Goal: Task Accomplishment & Management: Use online tool/utility

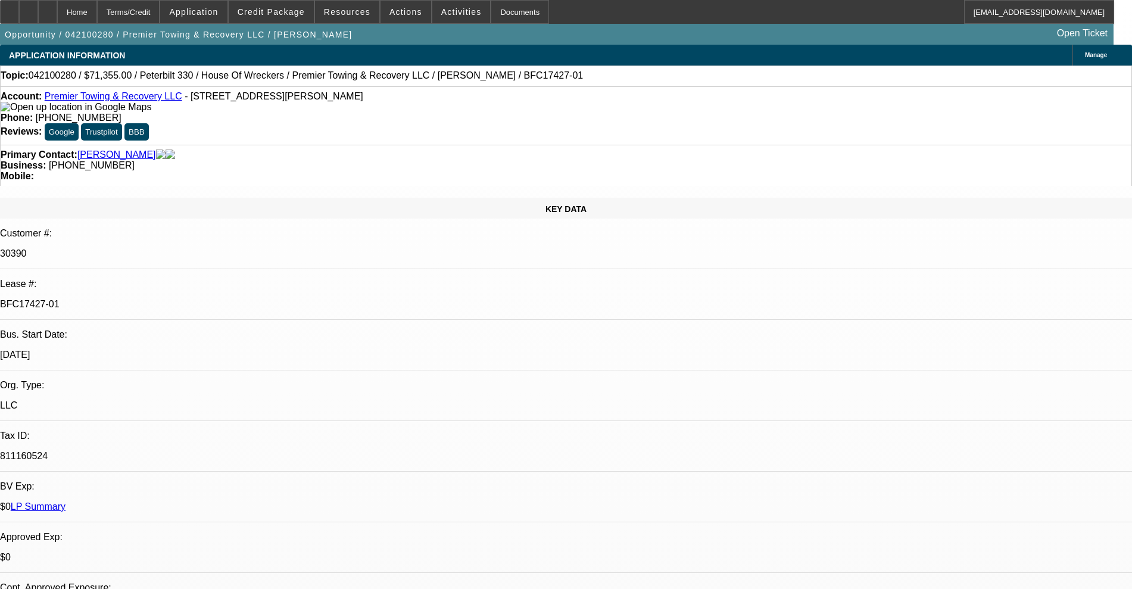
select select "0"
select select "0.1"
select select "4"
select select "0"
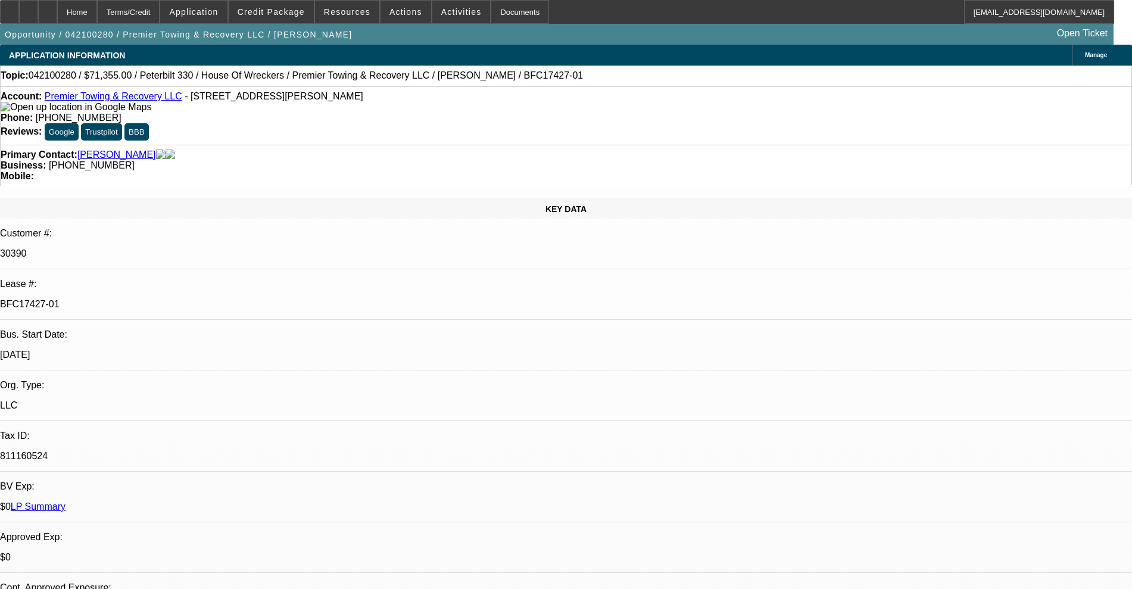
select select "0"
select select "6"
select select "0"
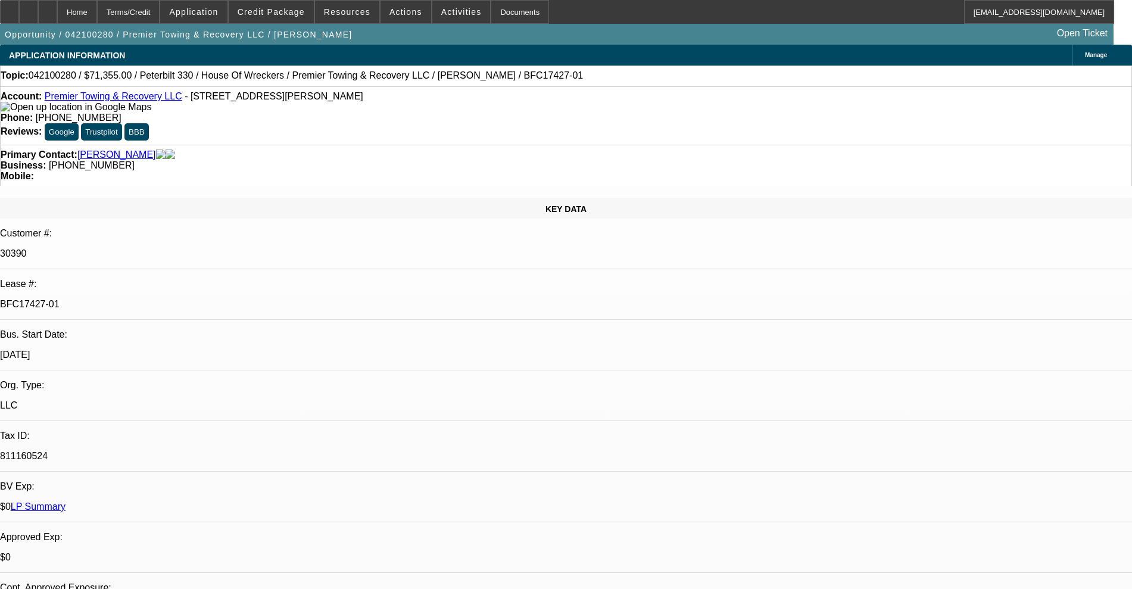
select select "0"
select select "6"
select select "0"
select select "0.1"
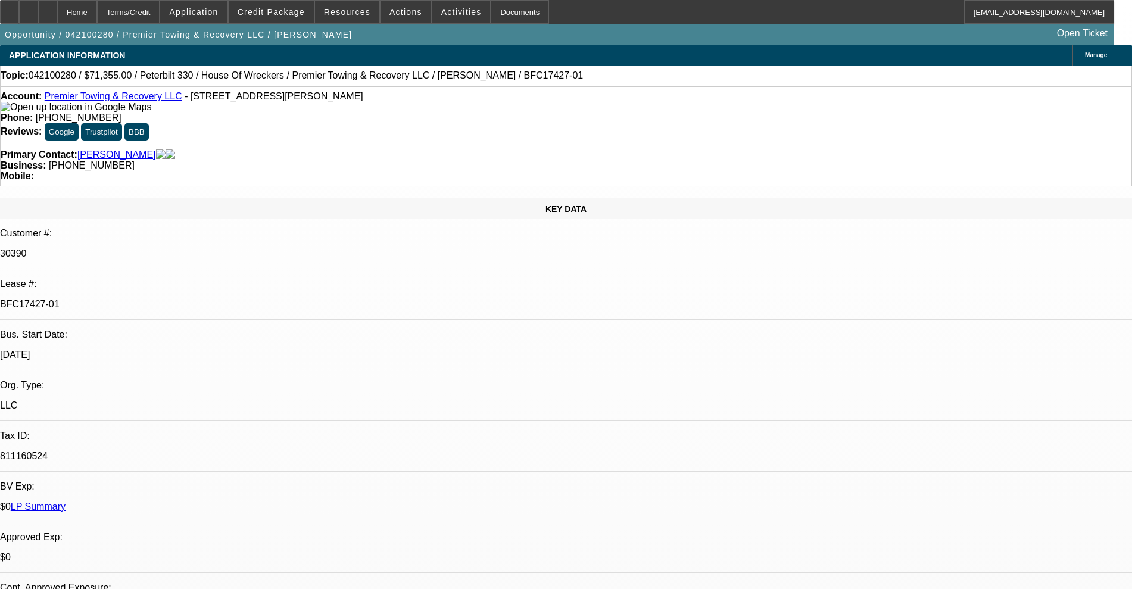
select select "4"
click at [288, 16] on span at bounding box center [271, 12] width 85 height 29
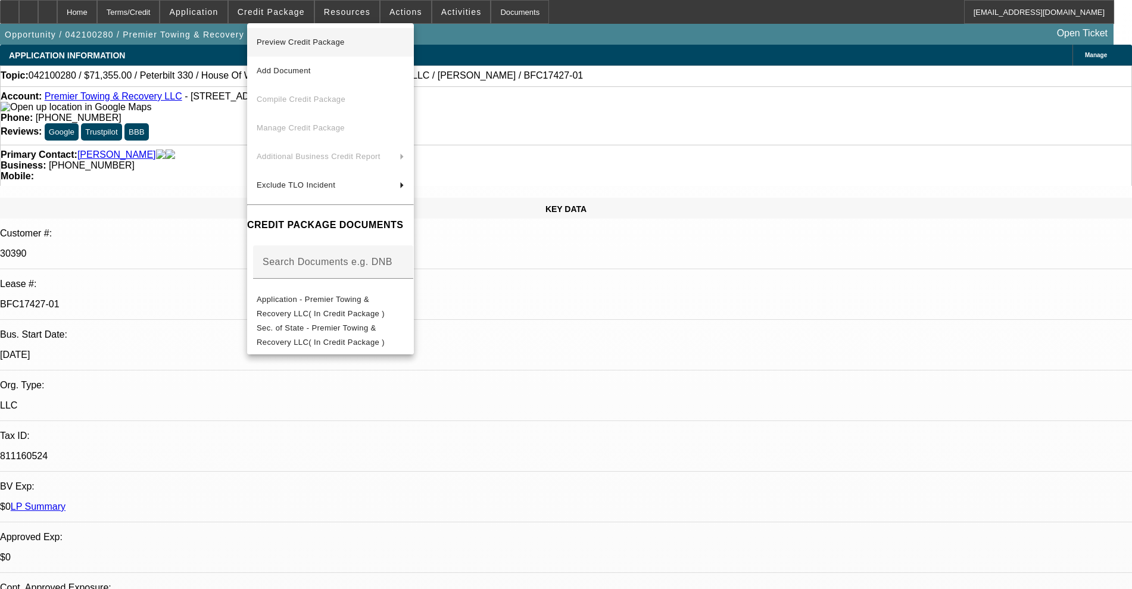
click at [278, 39] on span "Preview Credit Package" at bounding box center [301, 42] width 88 height 9
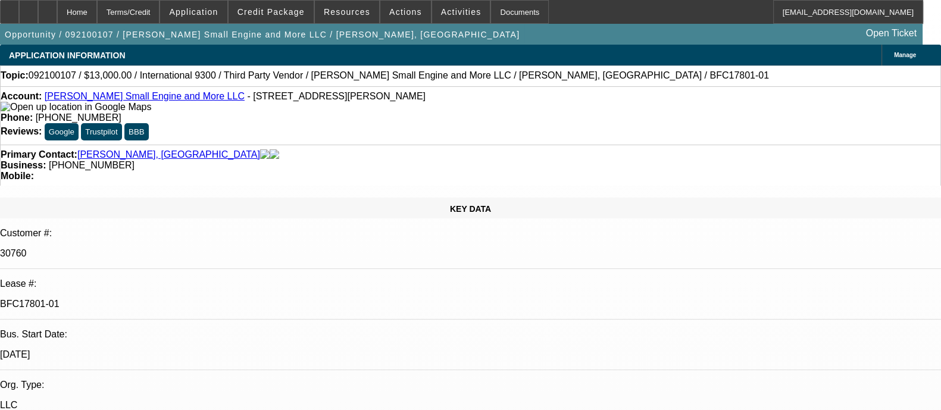
select select "0"
select select "0.1"
select select "4"
select select "0"
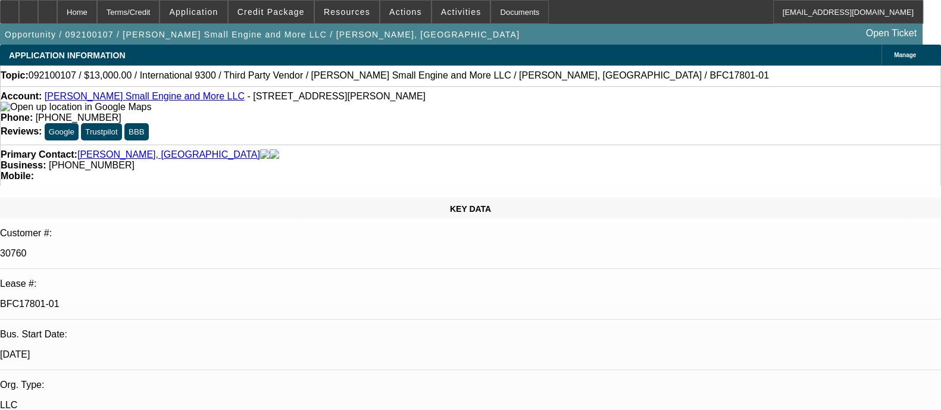
select select "0"
select select "0.1"
select select "4"
select select "0"
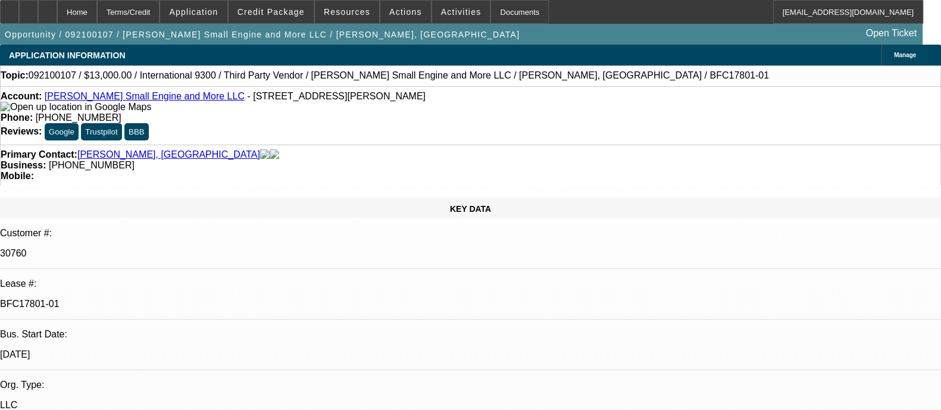
select select "0.1"
select select "4"
select select "0"
select select "0.1"
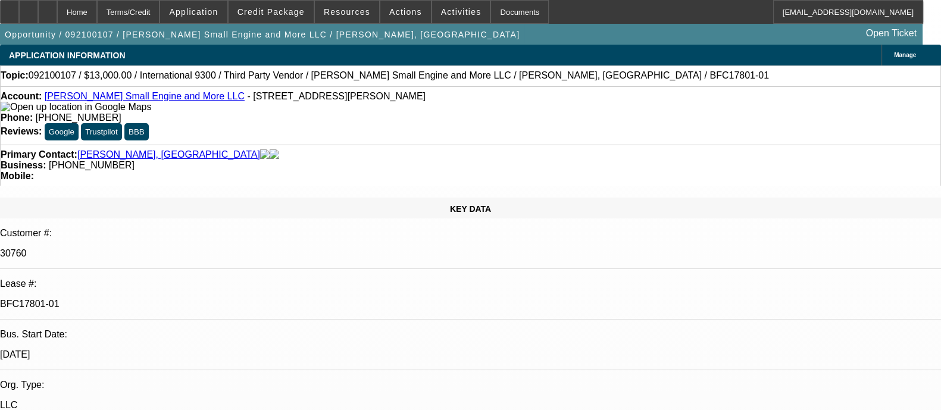
select select "4"
click at [258, 8] on span "Credit Package" at bounding box center [271, 12] width 67 height 10
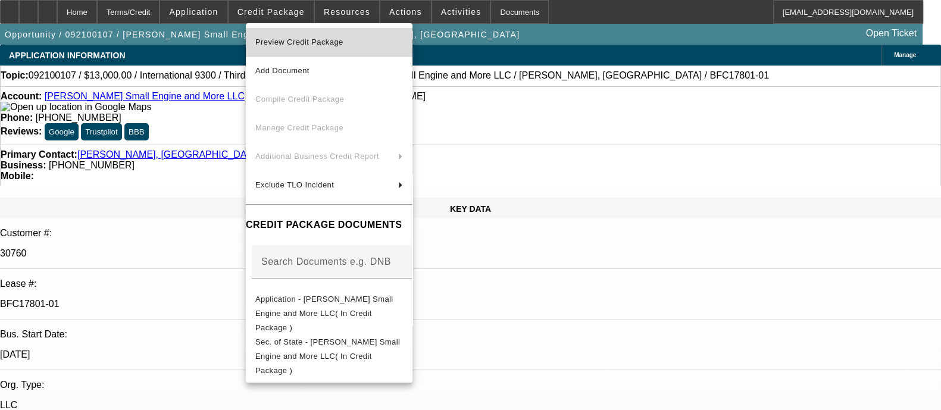
click at [357, 45] on span "Preview Credit Package" at bounding box center [329, 42] width 148 height 14
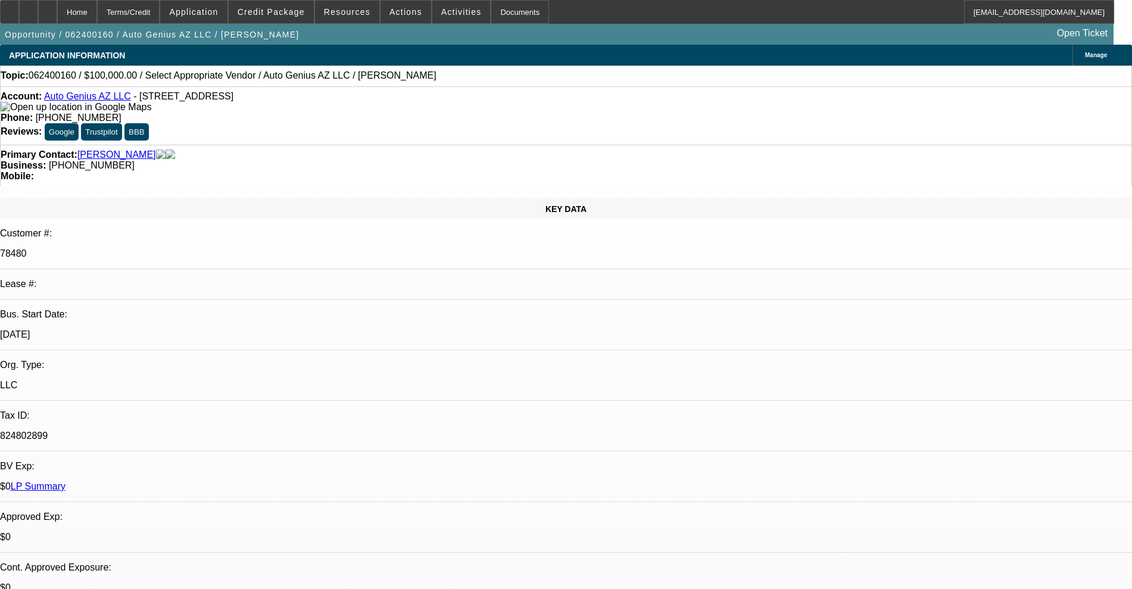
select select "0"
select select "2"
select select "0.1"
select select "4"
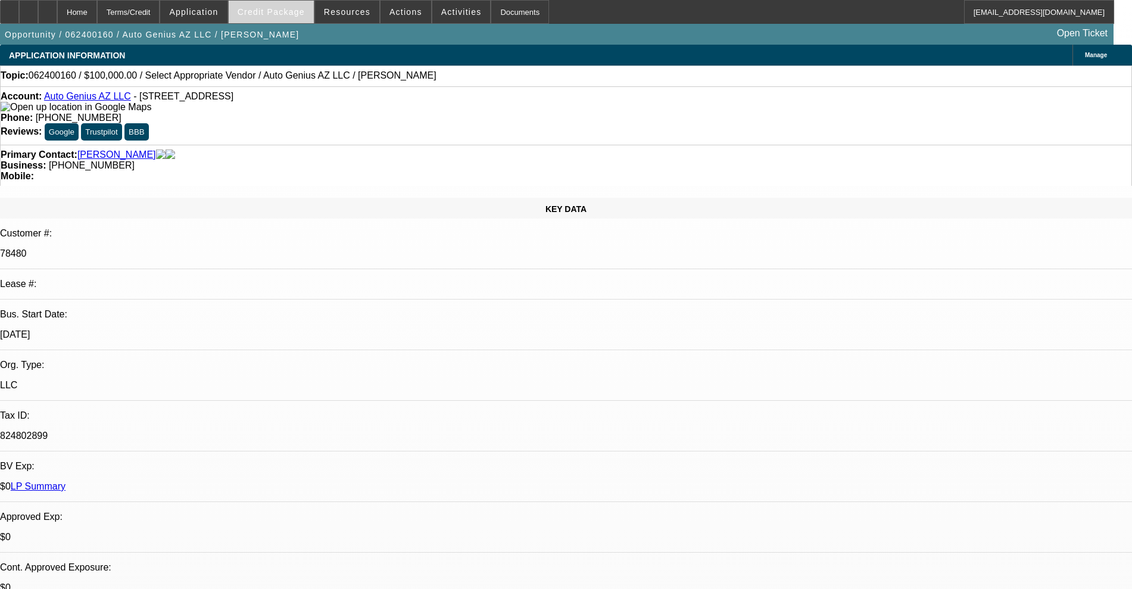
click at [291, 8] on span "Credit Package" at bounding box center [271, 12] width 67 height 10
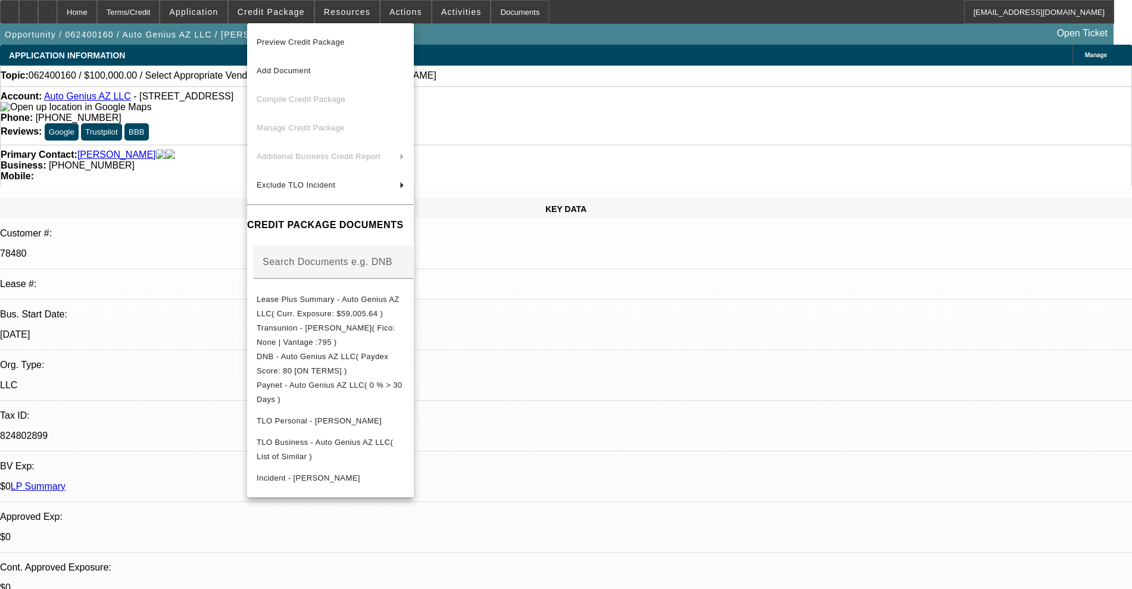
click at [985, 176] on div at bounding box center [566, 294] width 1132 height 589
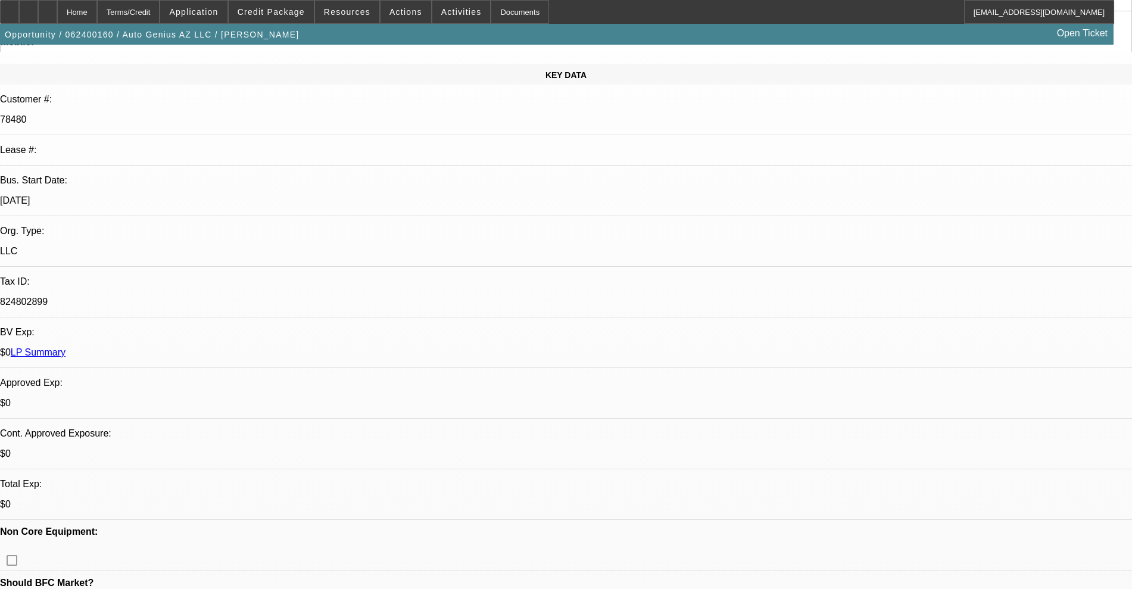
scroll to position [149, 0]
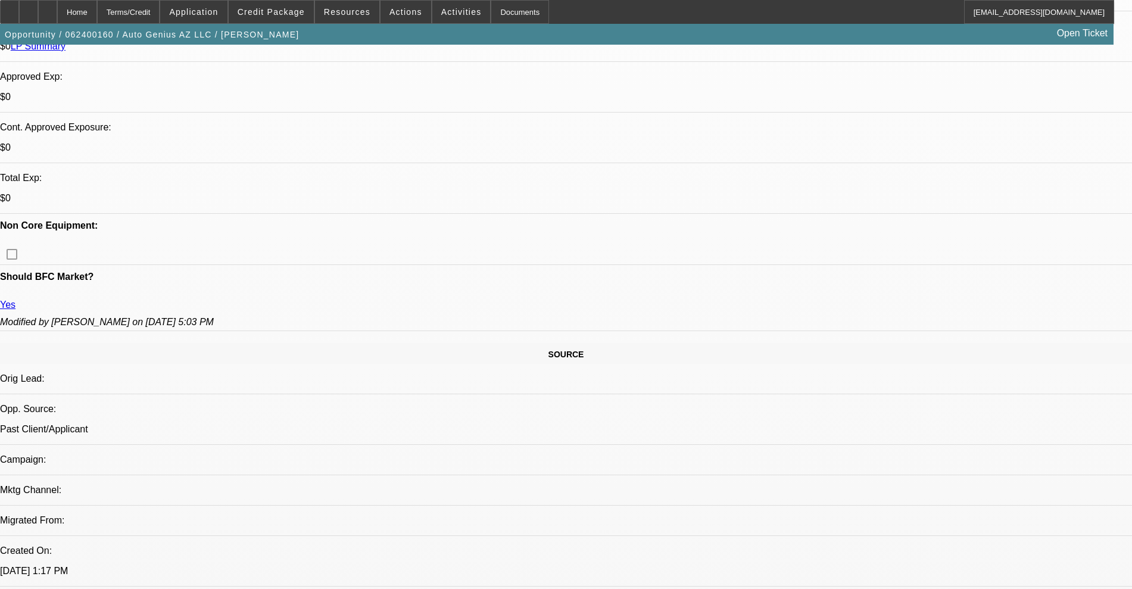
scroll to position [670, 0]
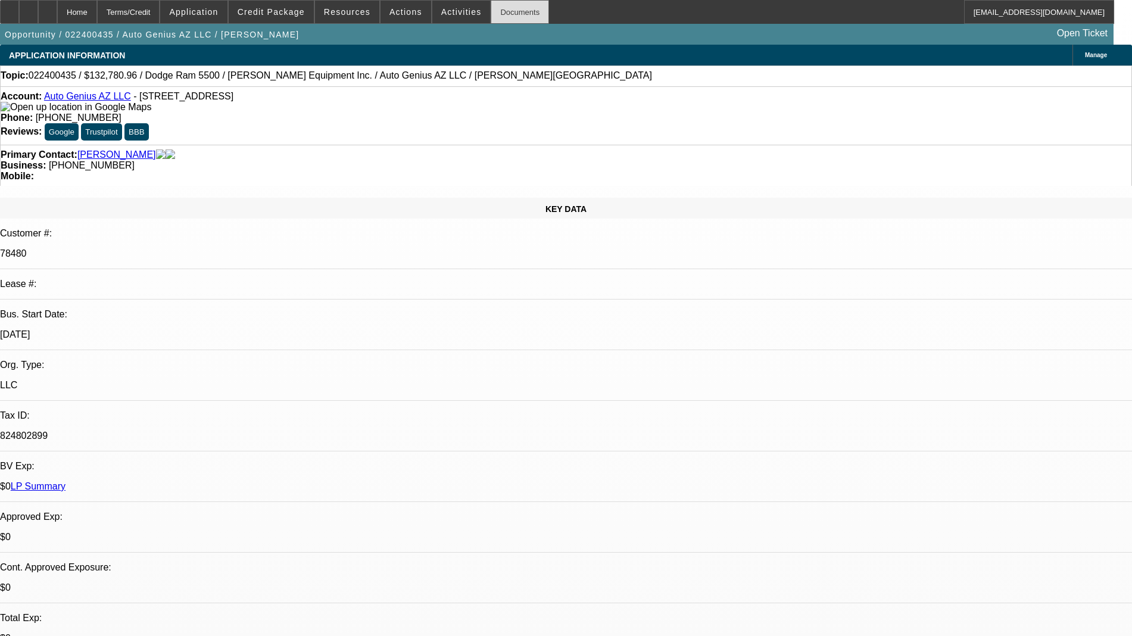
select select "0"
select select "6"
select select "0"
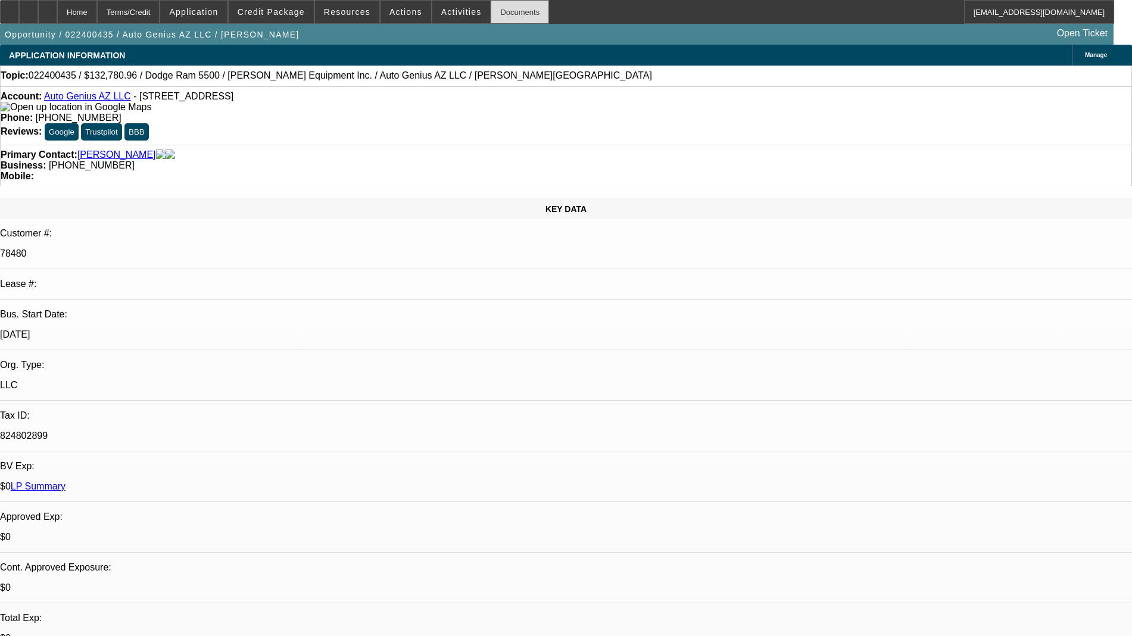
select select "2"
select select "0"
select select "6"
click at [274, 11] on span "Credit Package" at bounding box center [271, 12] width 67 height 10
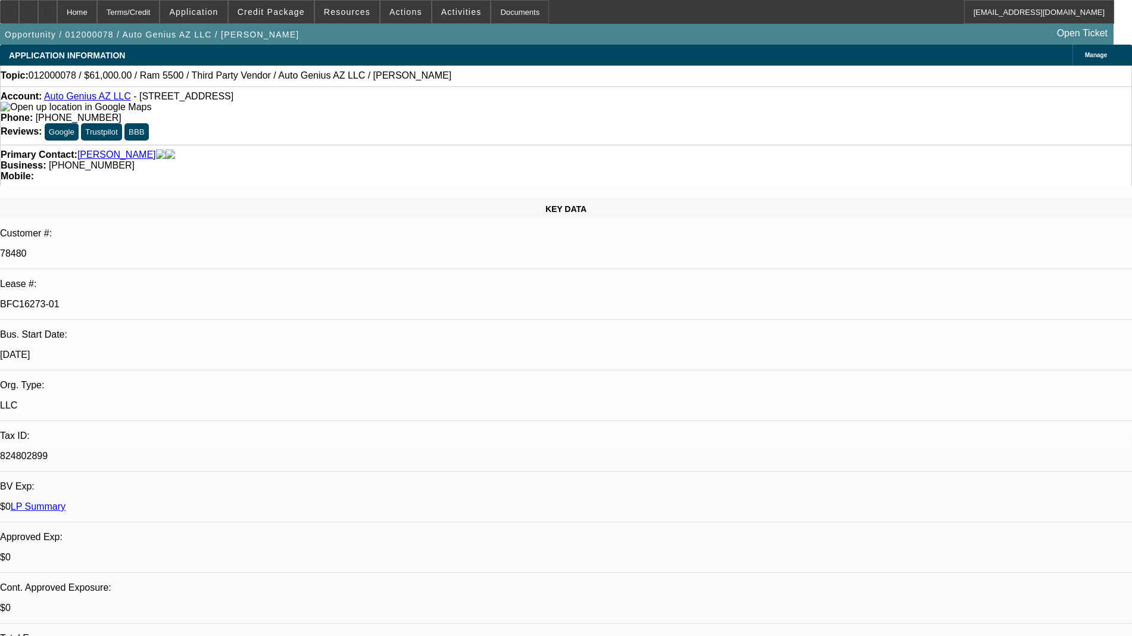
select select "0"
select select "2"
select select "0.1"
select select "4"
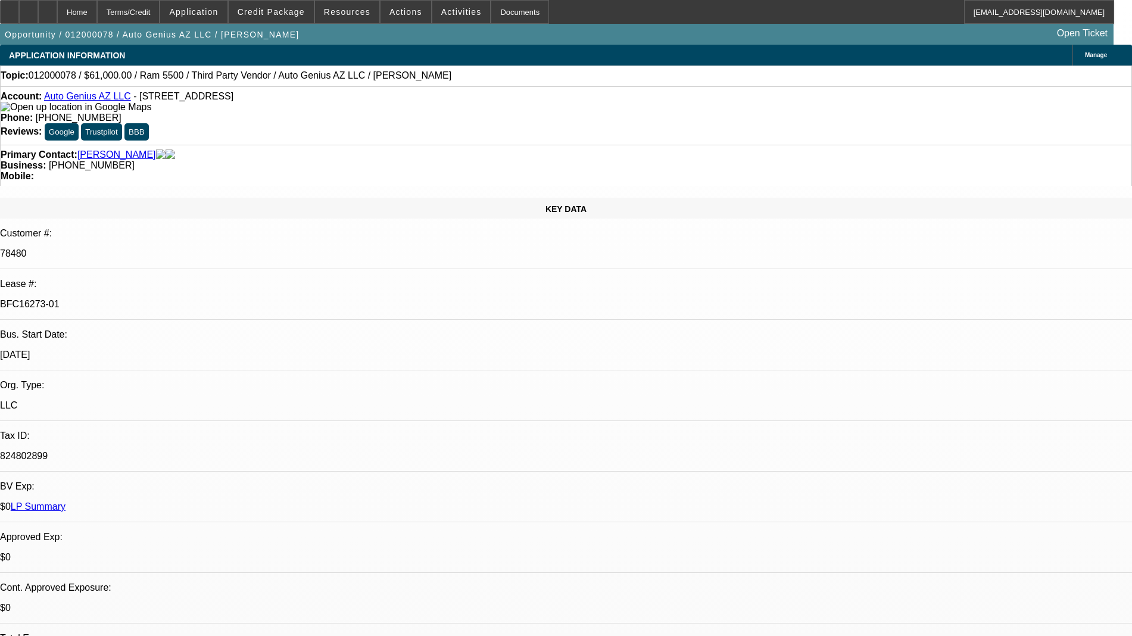
select select "0"
select select "2"
select select "0.1"
select select "4"
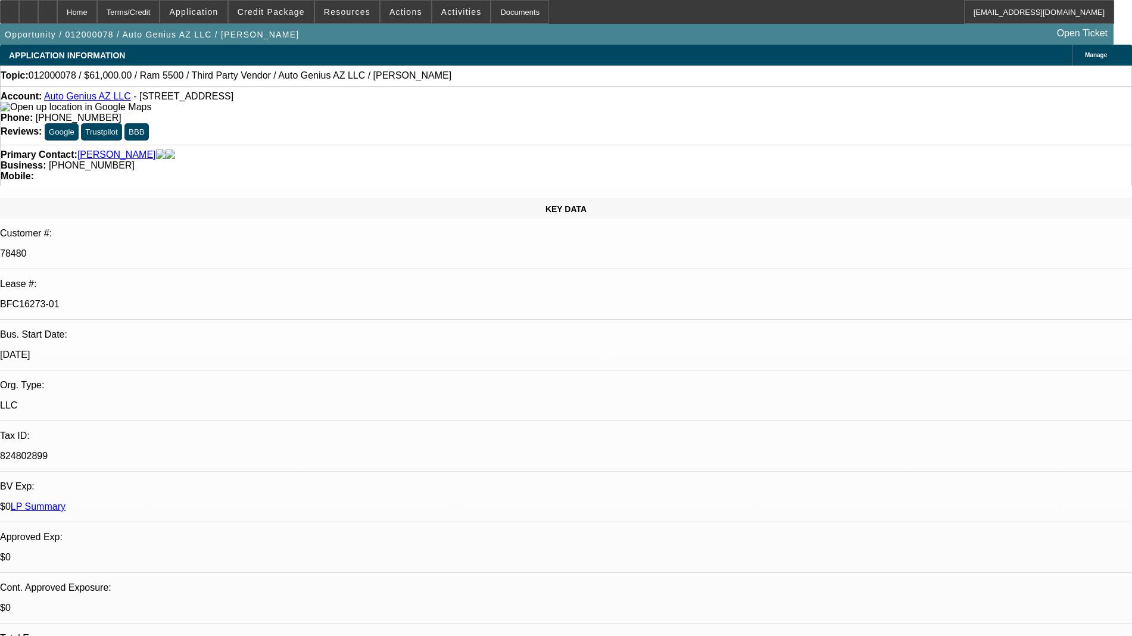
select select "0"
select select "0.1"
select select "4"
select select "0"
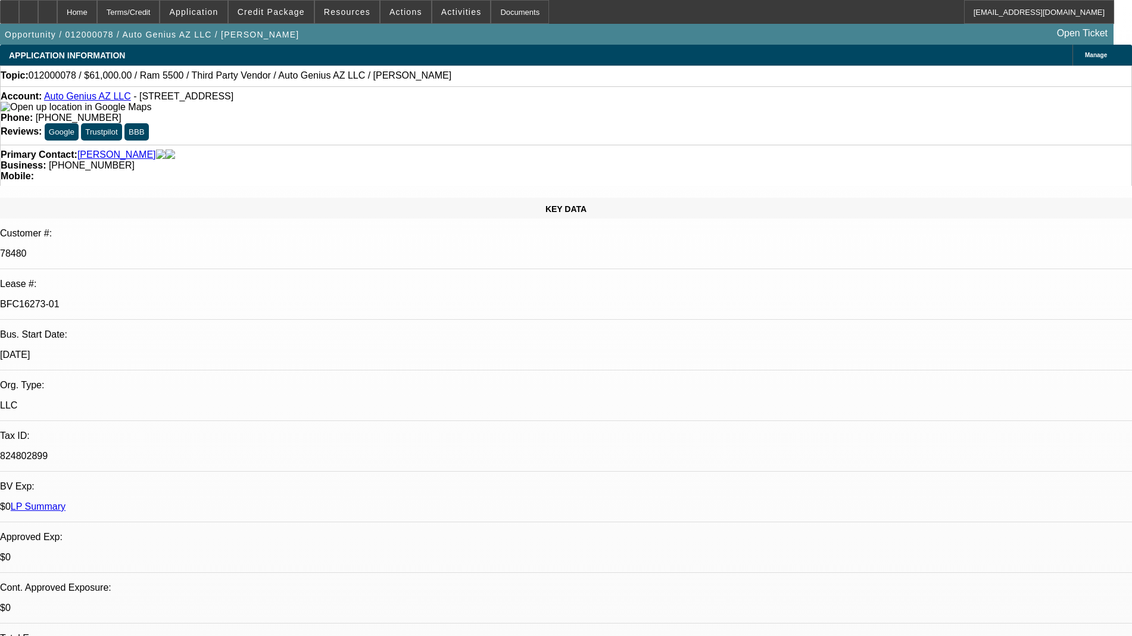
select select "0"
select select "0.1"
select select "4"
click at [285, 17] on span at bounding box center [271, 12] width 85 height 29
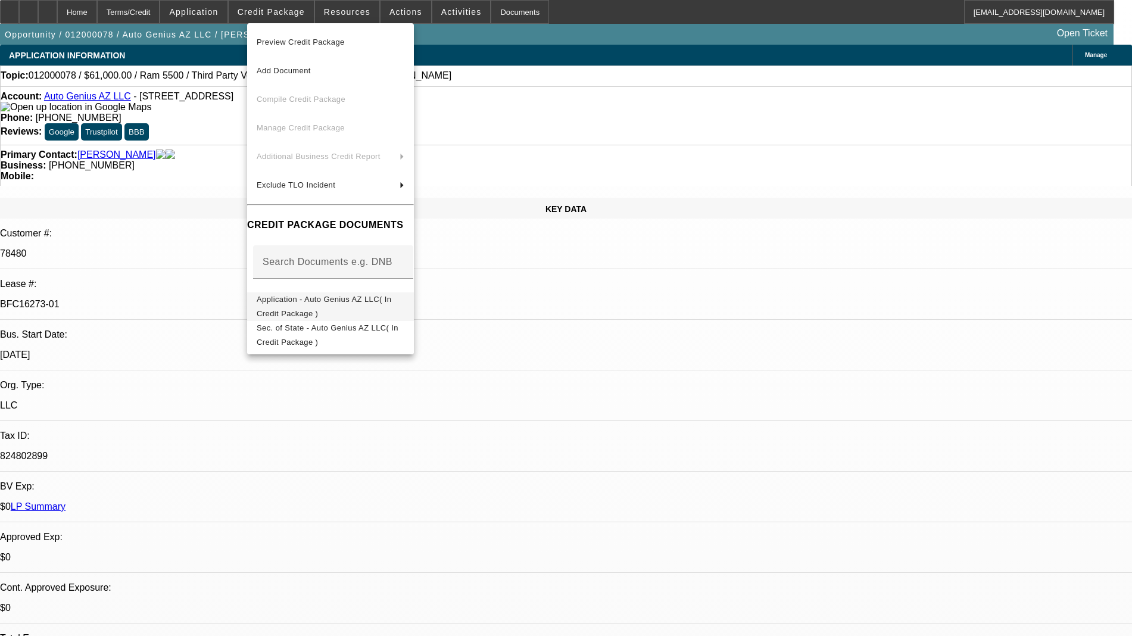
click at [368, 303] on span "Application - Auto Genius AZ LLC( In Credit Package )" at bounding box center [324, 306] width 135 height 23
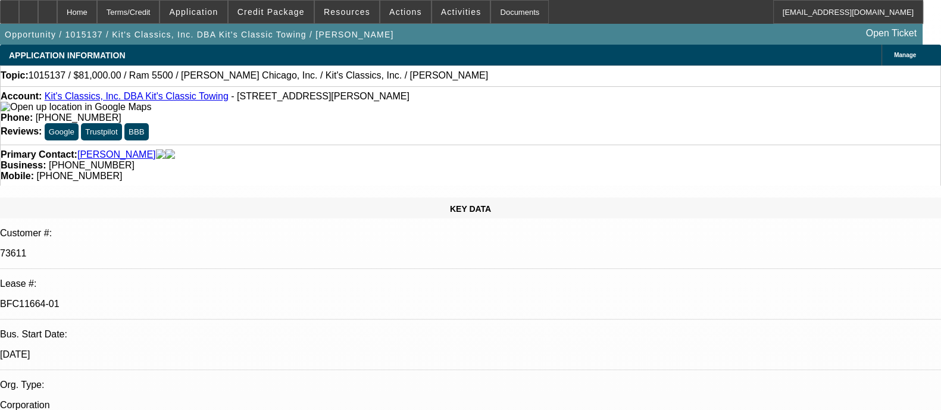
select select "0"
select select "2"
select select "0"
select select "6"
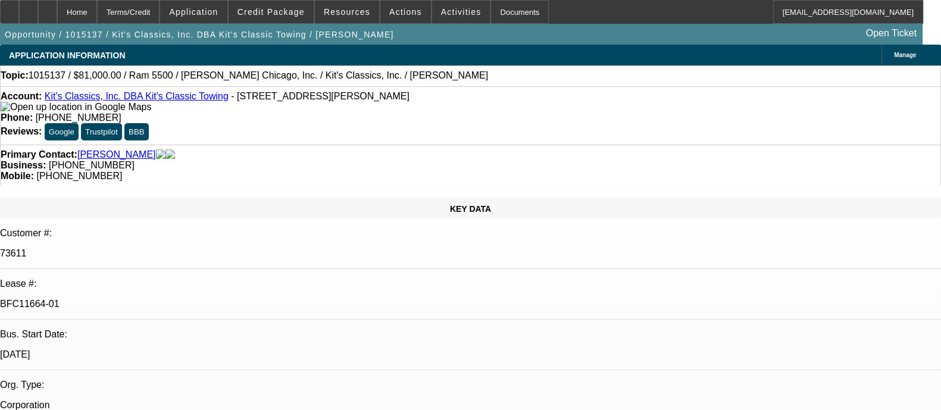
select select "0"
select select "2"
select select "0"
select select "6"
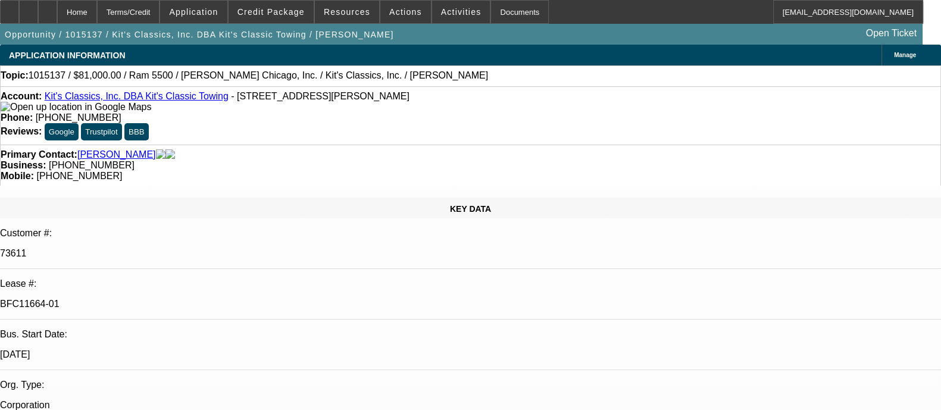
select select "0"
select select "2"
select select "0"
select select "6"
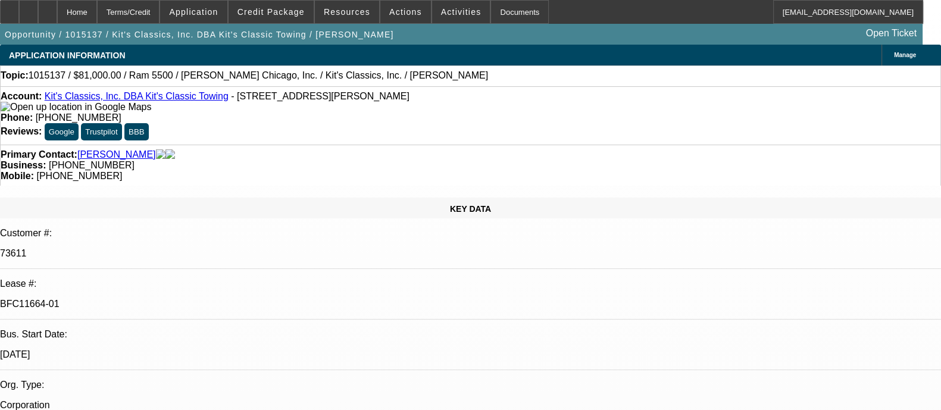
select select "0"
select select "2"
select select "0"
select select "6"
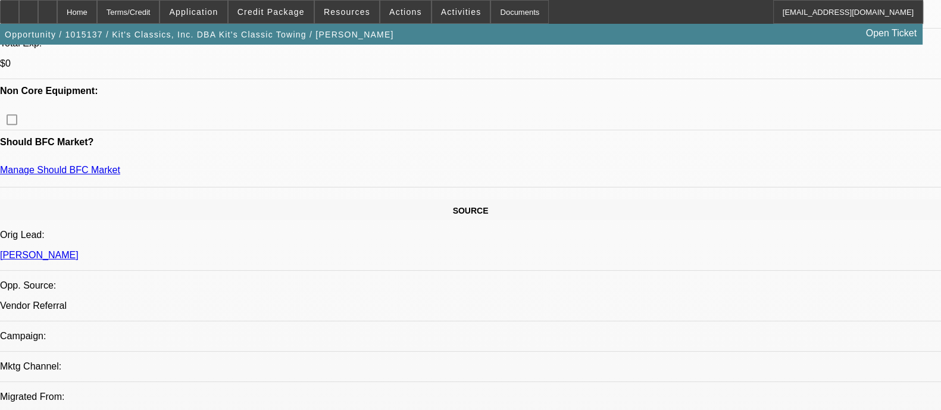
scroll to position [893, 0]
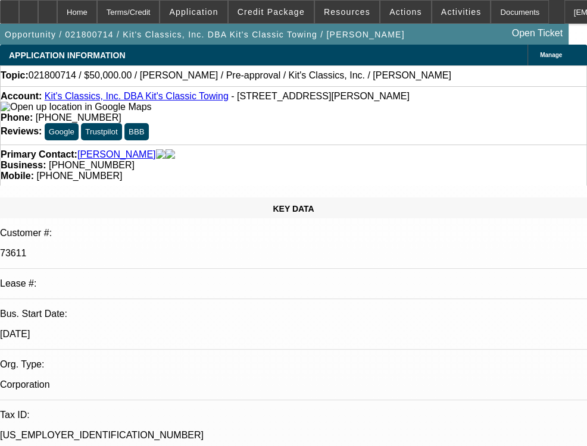
select select "0"
select select "2"
select select "0"
select select "6"
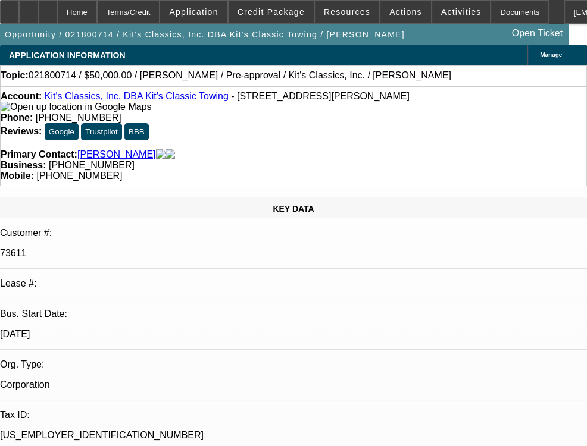
select select "0"
select select "2"
select select "0"
select select "6"
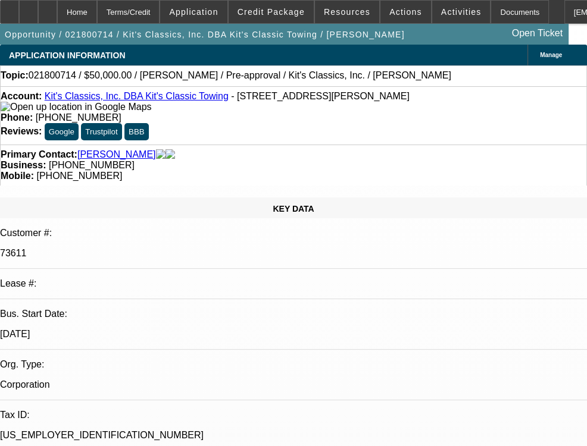
select select "0"
select select "6"
select select "0"
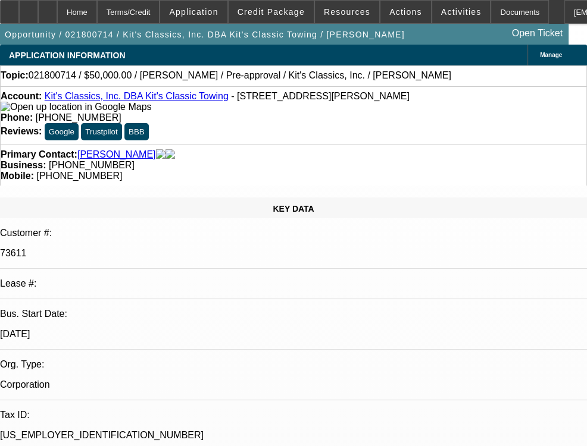
select select "0"
select select "6"
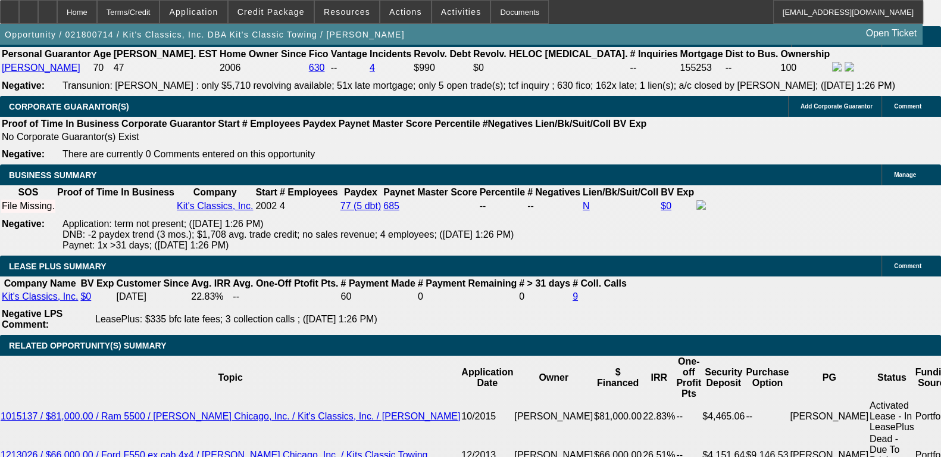
scroll to position [1842, 0]
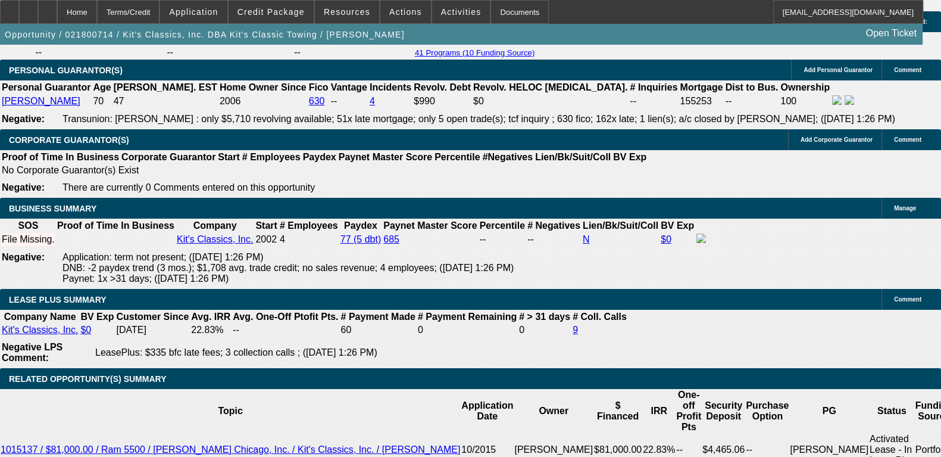
select select "0"
select select "6"
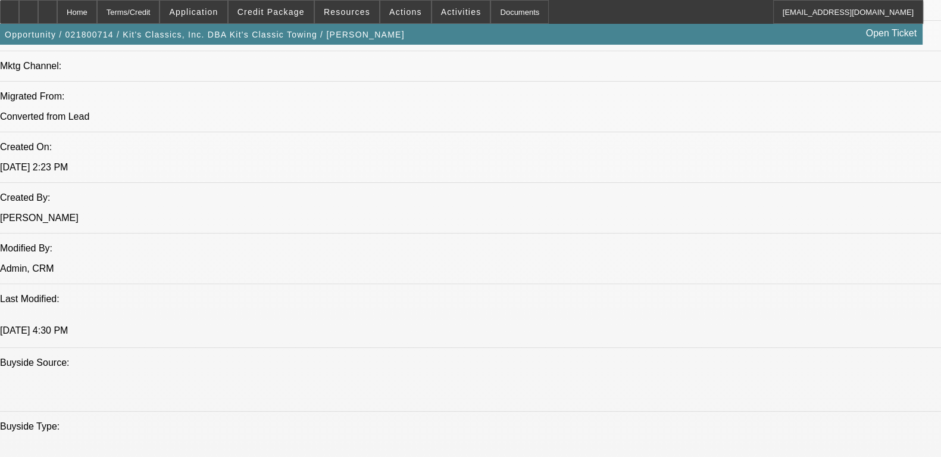
scroll to position [801, 0]
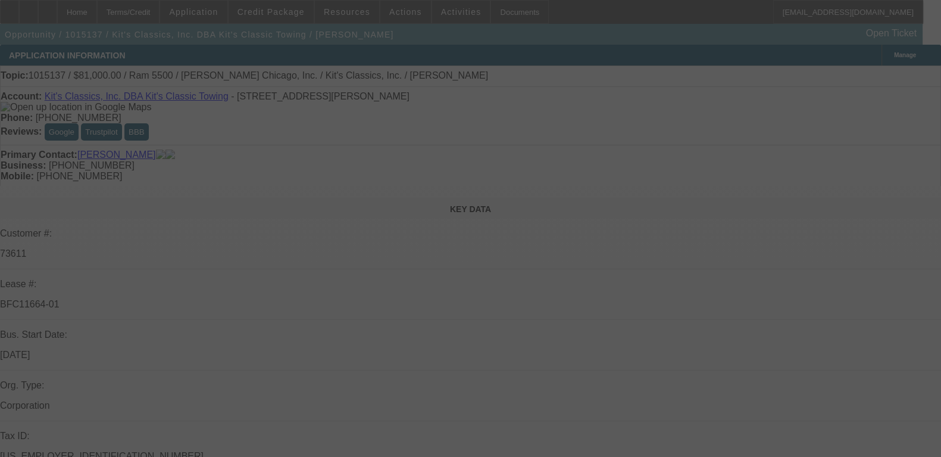
select select "0"
select select "2"
select select "0"
select select "6"
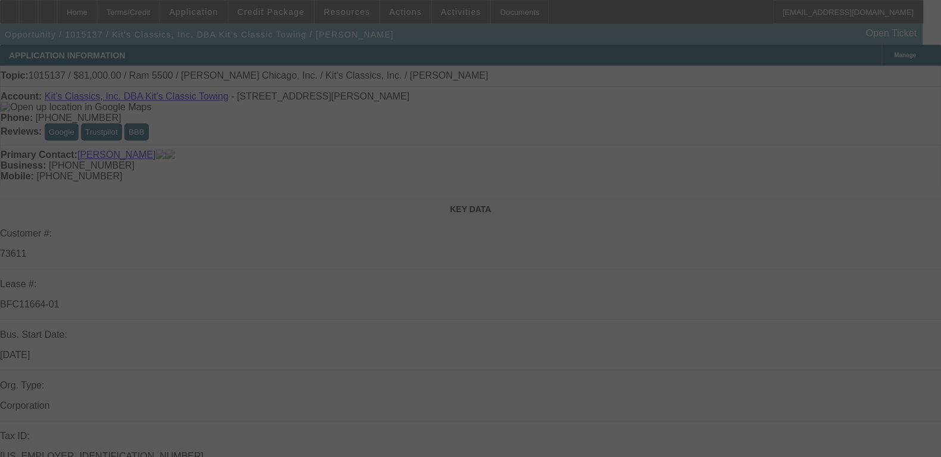
select select "0"
select select "2"
select select "0"
select select "6"
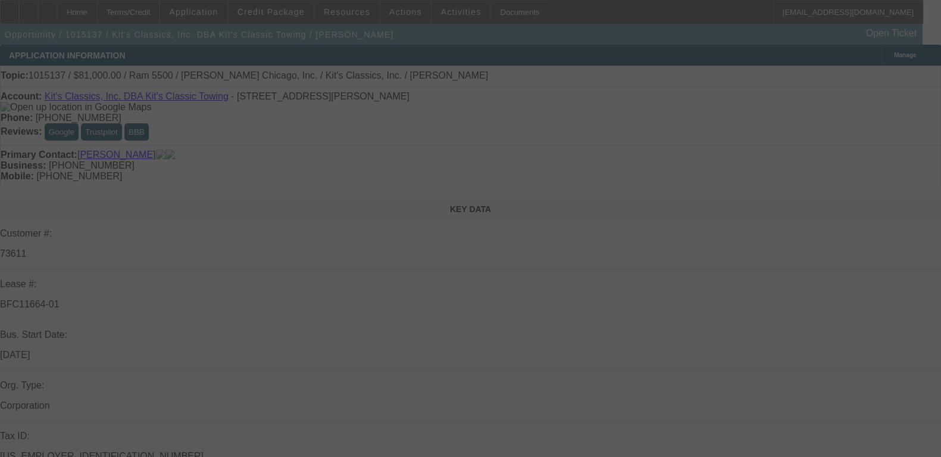
select select "0"
select select "2"
select select "0"
select select "6"
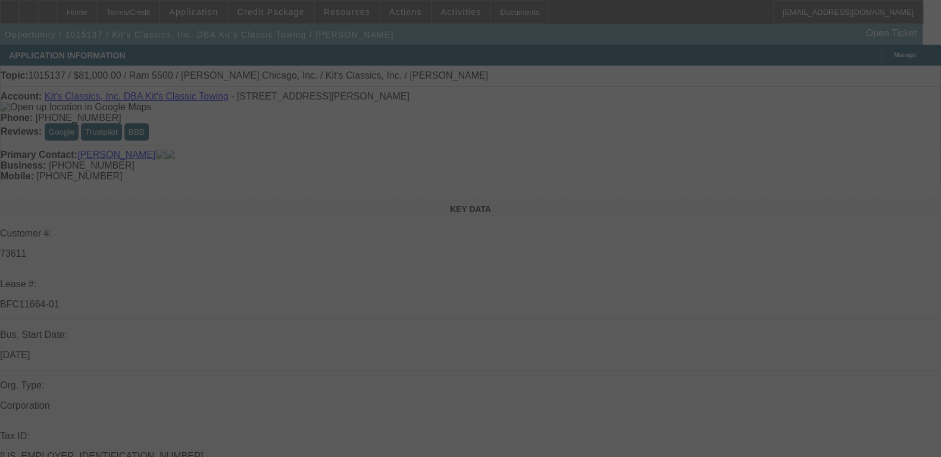
select select "0"
select select "2"
select select "0"
select select "6"
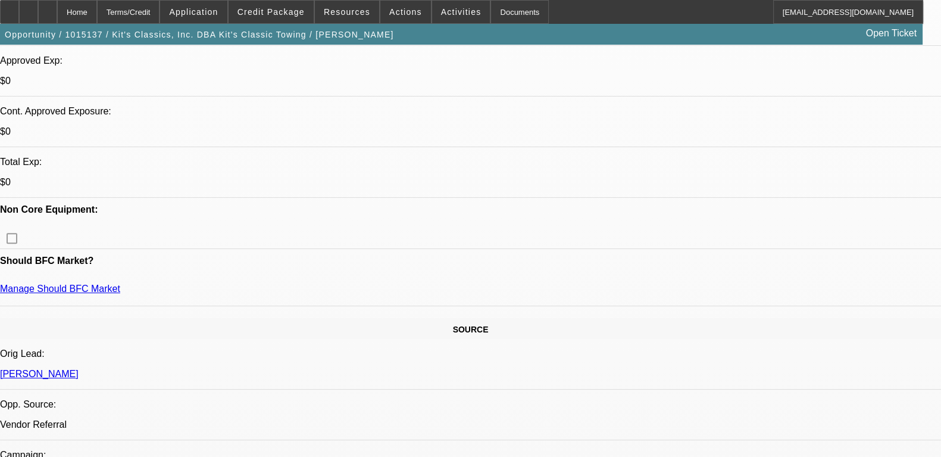
scroll to position [446, 0]
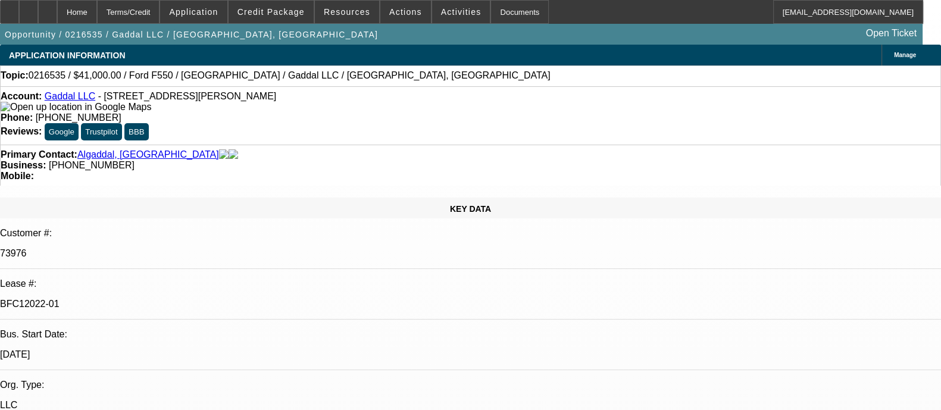
select select "0"
select select "2"
select select "0.1"
select select "4"
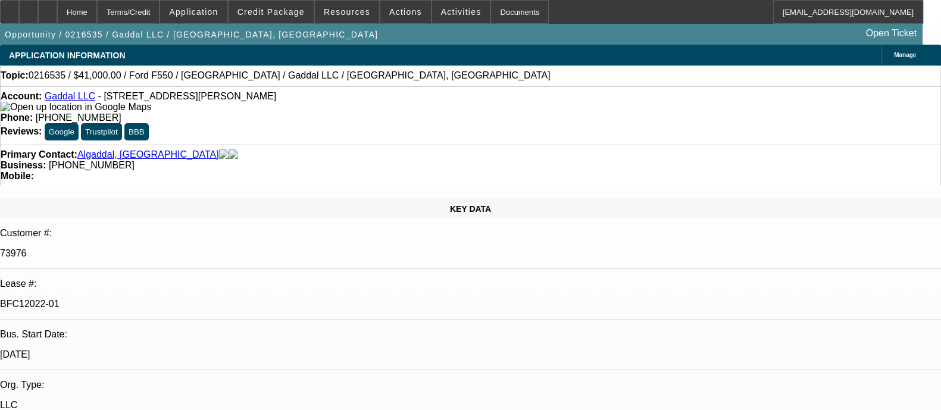
select select "0"
select select "2"
select select "0.1"
select select "4"
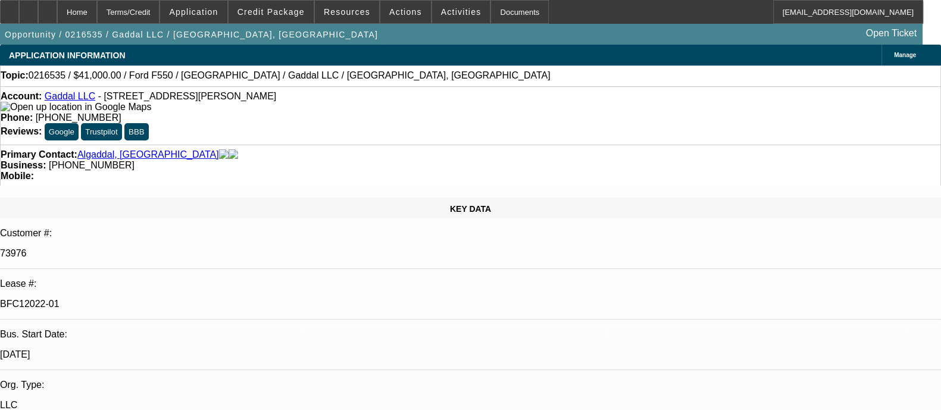
select select "0"
select select "2"
select select "0.1"
select select "4"
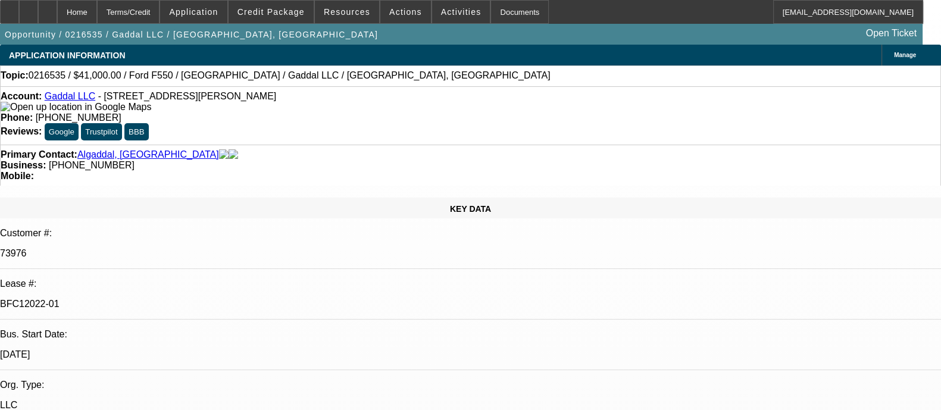
select select "0"
select select "2"
select select "0.1"
select select "4"
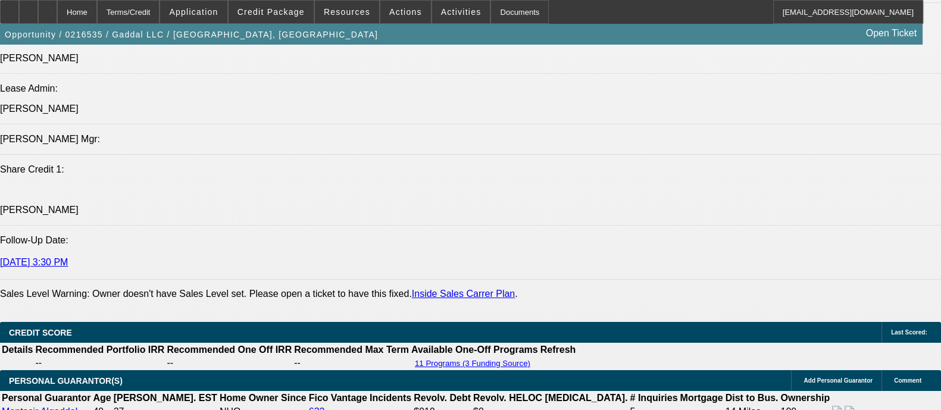
scroll to position [1711, 0]
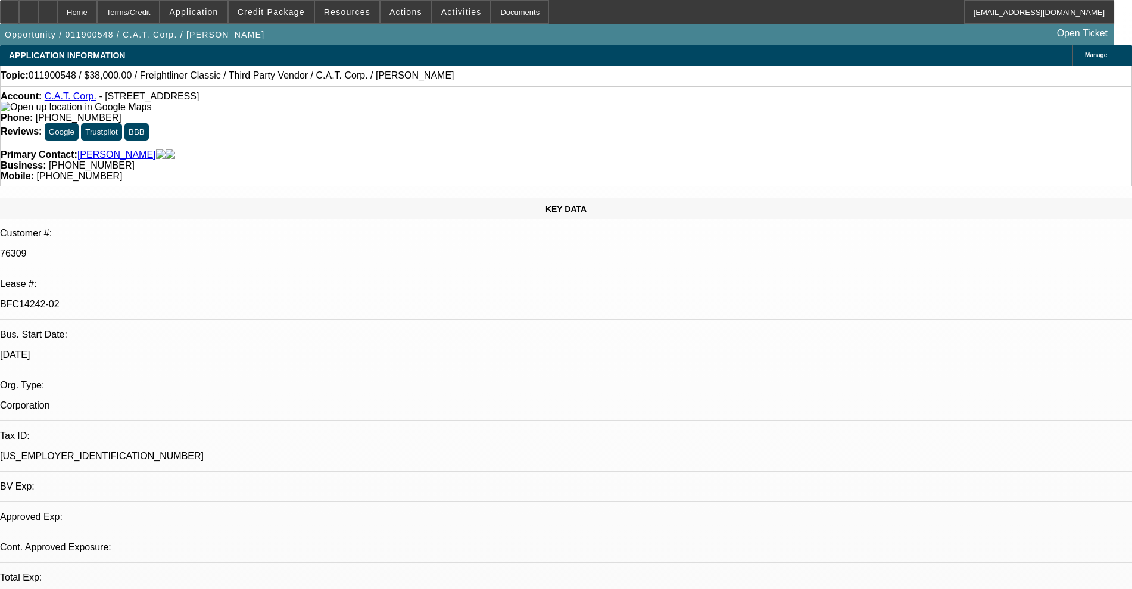
select select "0"
select select "2"
select select "0"
select select "6"
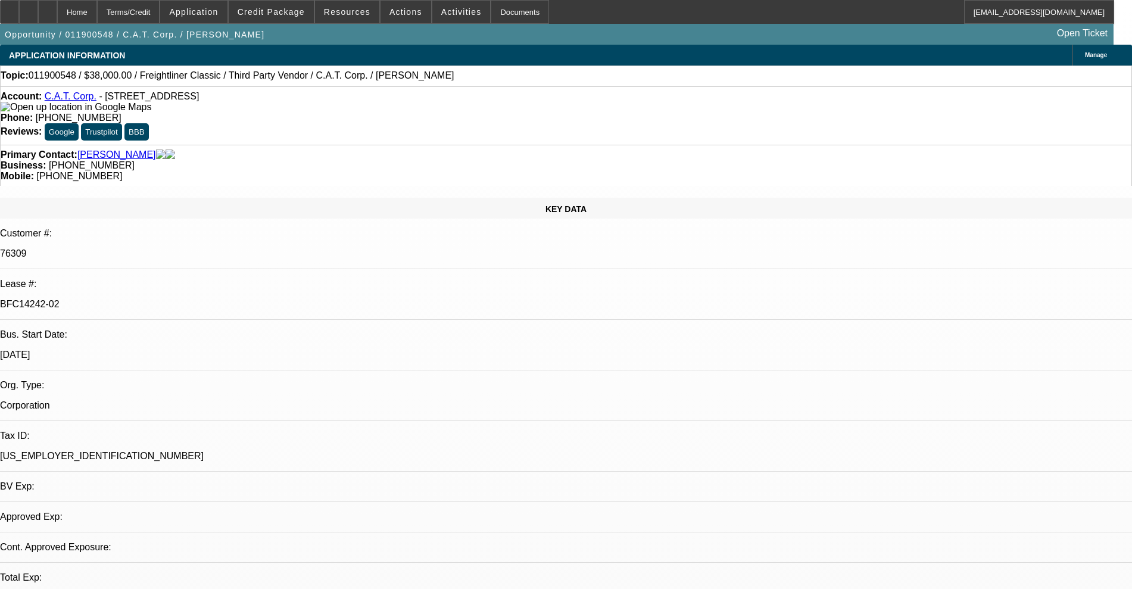
select select "0"
select select "2"
select select "0"
select select "6"
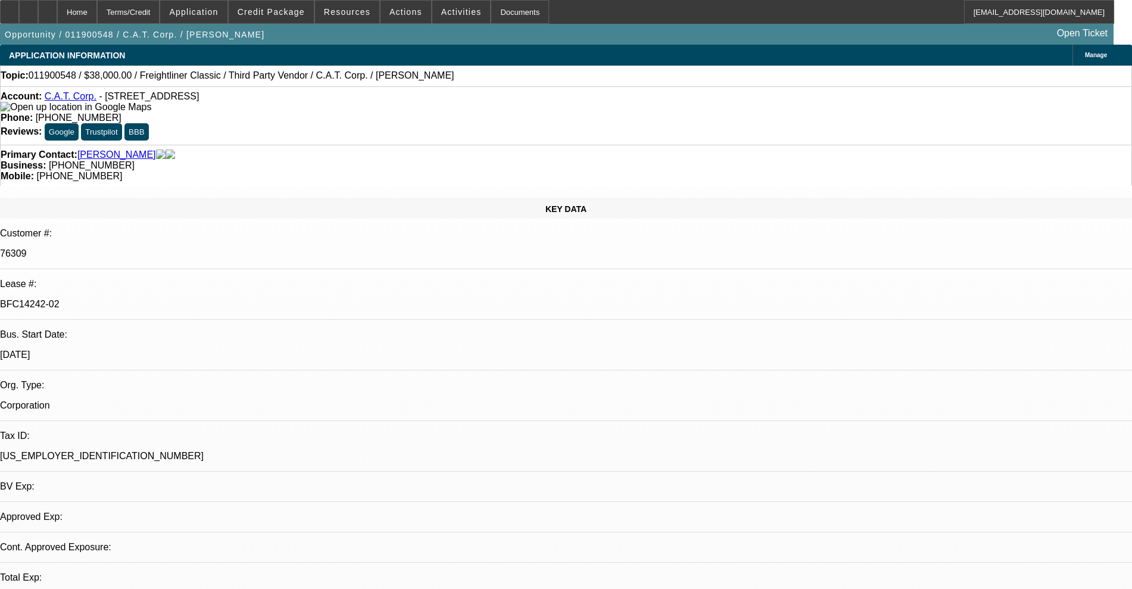
select select "0"
select select "2"
select select "0"
select select "6"
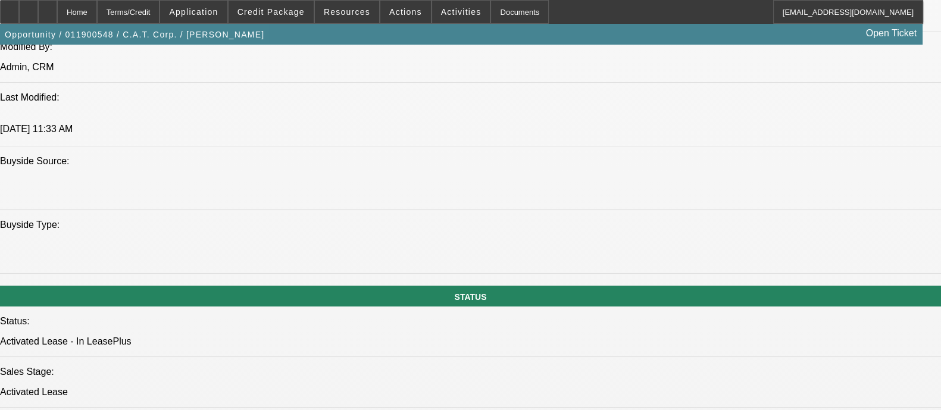
scroll to position [1053, 0]
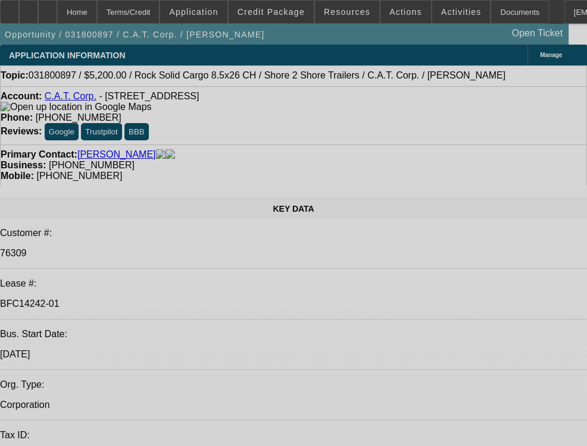
select select "0"
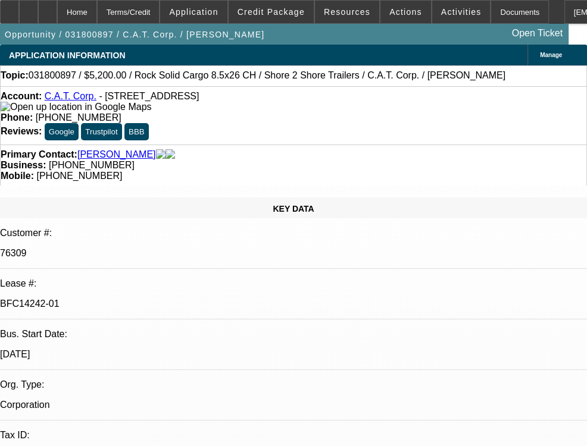
select select "0"
select select "6"
select select "0"
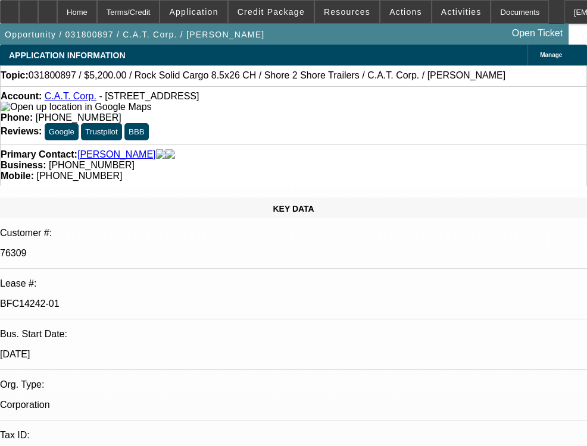
select select "0"
select select "6"
select select "0"
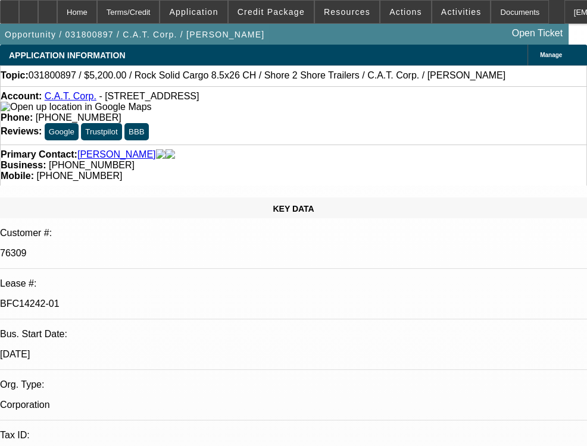
select select "6"
select select "0"
select select "6"
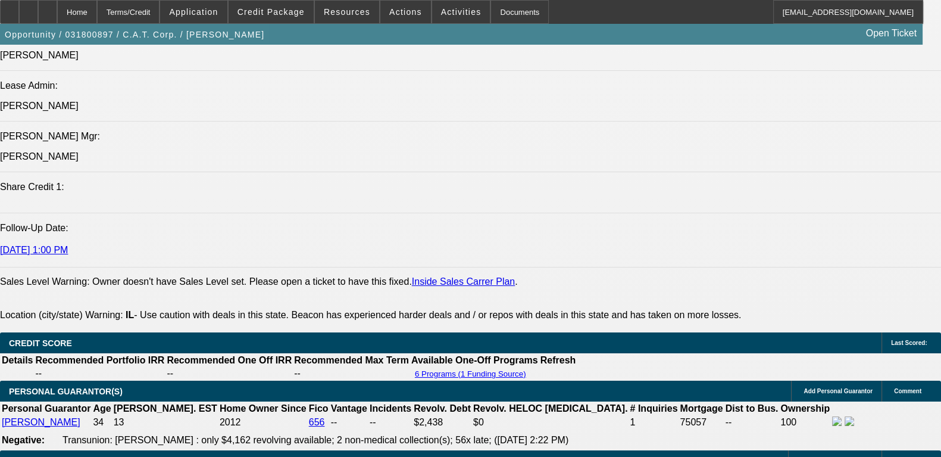
scroll to position [1563, 0]
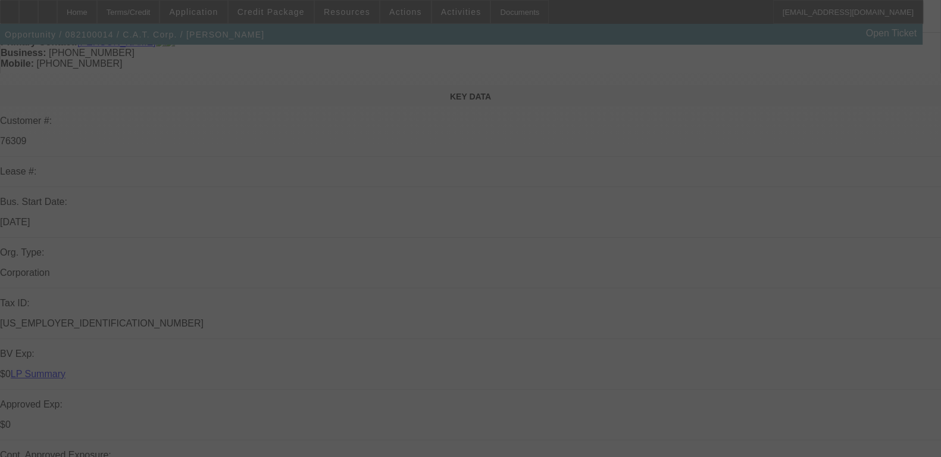
scroll to position [297, 0]
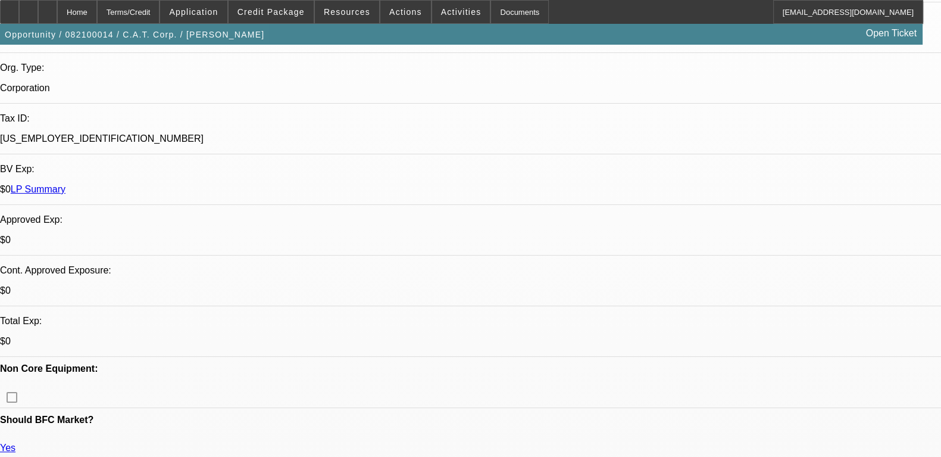
select select "0"
select select "6"
select select "0"
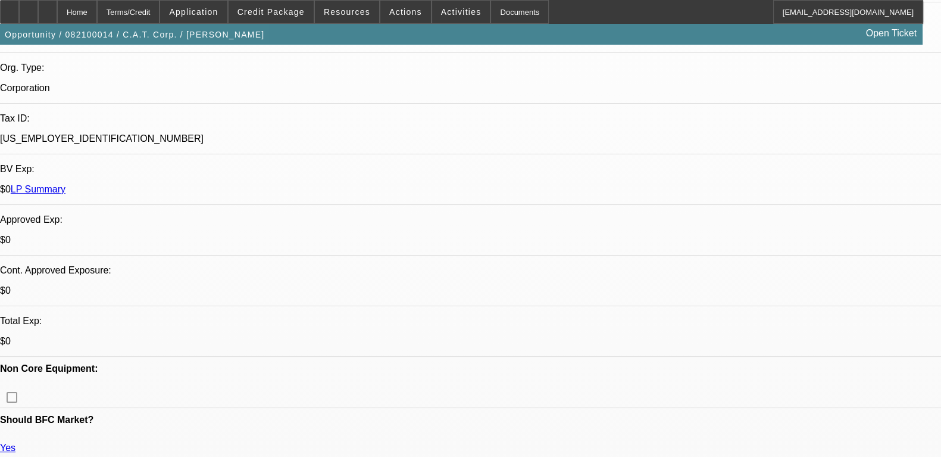
select select "0"
select select "6"
select select "0"
select select "2"
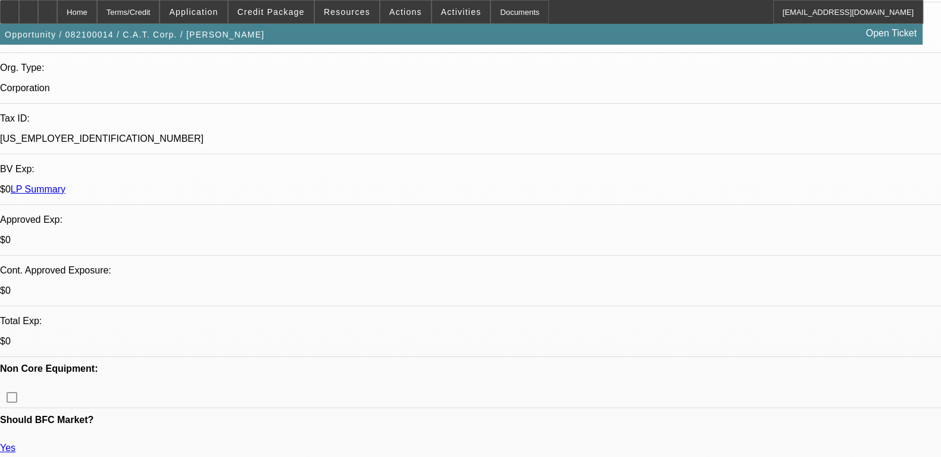
select select "2"
select select "0"
select select "6"
select select "0"
select select "2"
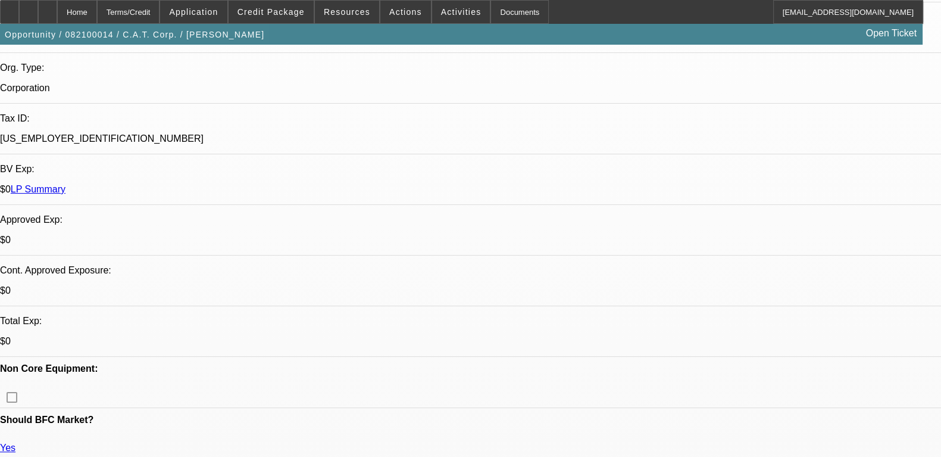
select select "2"
select select "0"
select select "6"
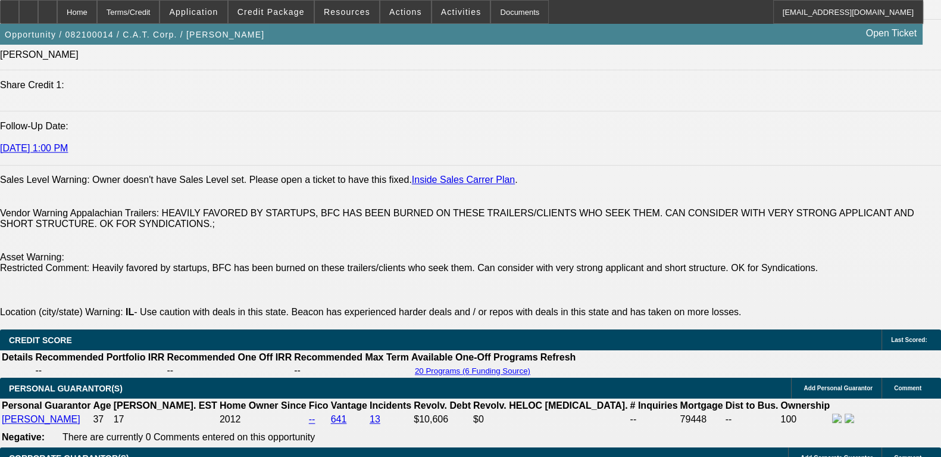
scroll to position [1670, 0]
